Goal: Transaction & Acquisition: Purchase product/service

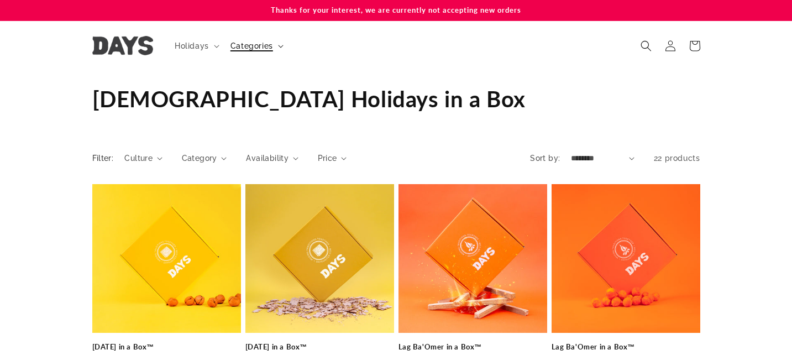
click at [264, 44] on span "Categories" at bounding box center [252, 46] width 43 height 10
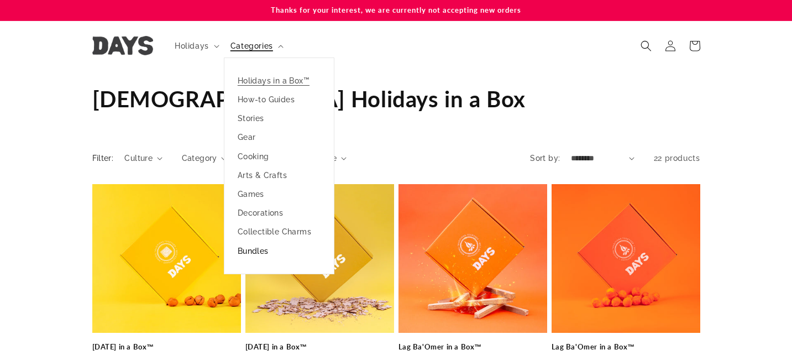
click at [248, 253] on link "Bundles" at bounding box center [278, 251] width 109 height 19
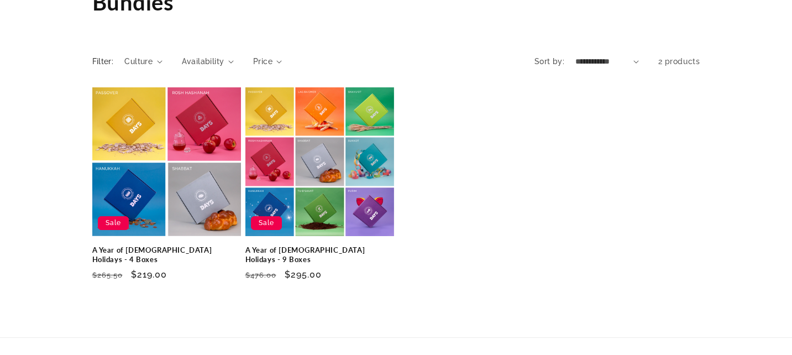
scroll to position [97, 0]
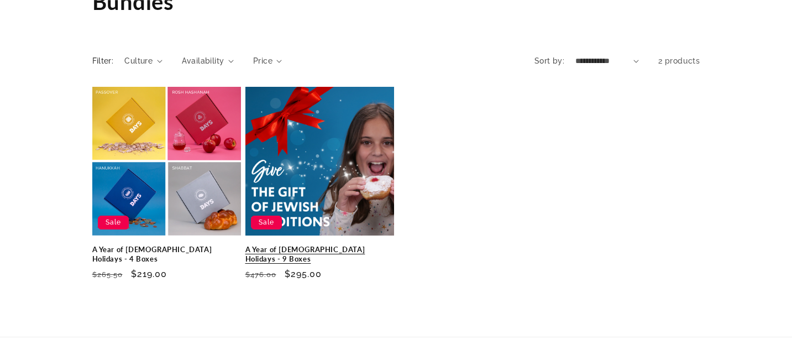
click at [313, 245] on link "A Year of [DEMOGRAPHIC_DATA] Holidays - 9 Boxes" at bounding box center [319, 254] width 149 height 19
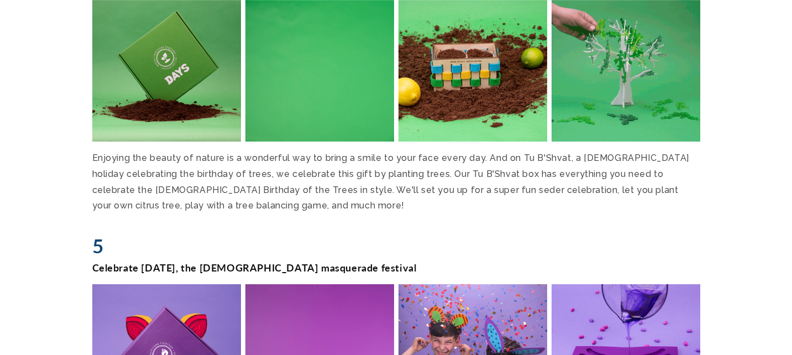
scroll to position [1660, 0]
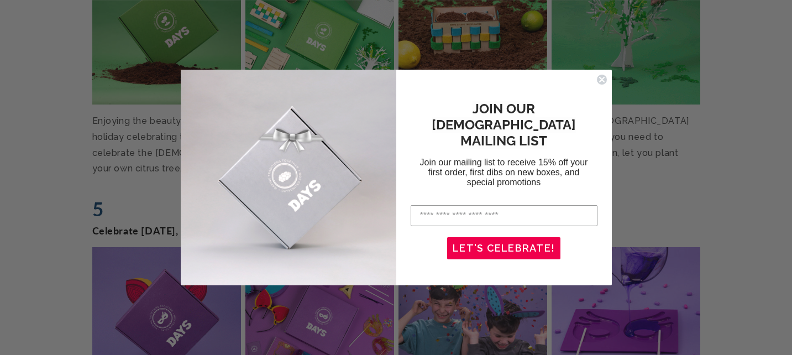
click at [600, 83] on circle "Close dialog" at bounding box center [602, 80] width 11 height 11
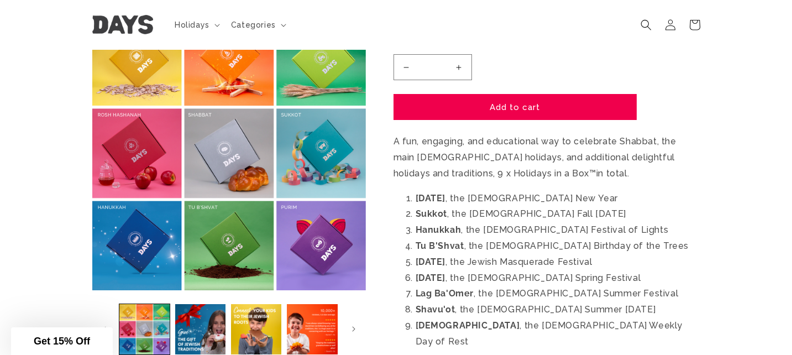
scroll to position [0, 0]
